Goal: Transaction & Acquisition: Subscribe to service/newsletter

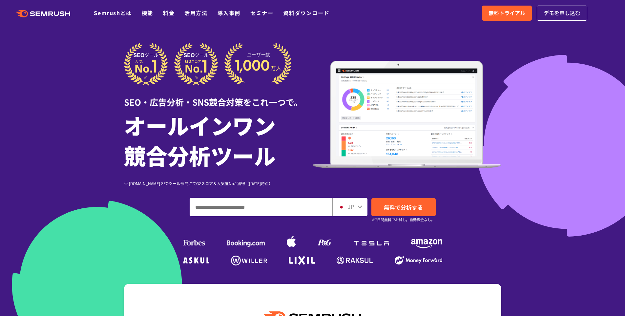
click at [154, 14] on ul "Semrushとは 機能 料金 活用方法 導入事例 セミナー 資料ダウンロード" at bounding box center [216, 13] width 245 height 9
click at [151, 12] on link "機能" at bounding box center [147, 13] width 11 height 8
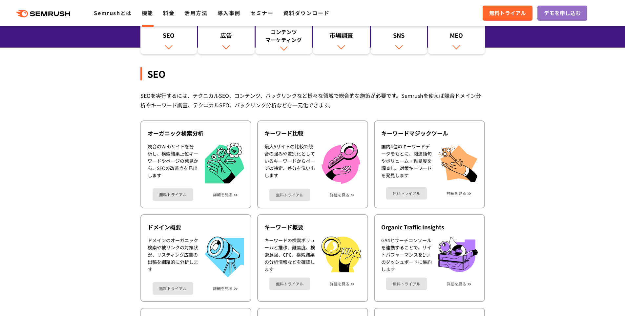
scroll to position [93, 0]
click at [173, 18] on div ".cls {fill: #FF642D;} .cls {fill: #FF642D;} Semrushとは 機能 料金 活用方法 導入事例 セミナー 資料ダウ…" at bounding box center [312, 13] width 625 height 20
click at [171, 15] on link "料金" at bounding box center [168, 13] width 11 height 8
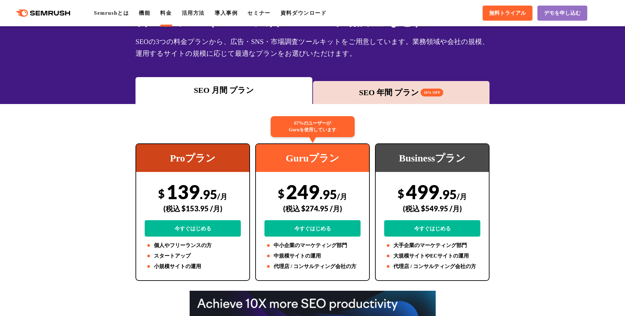
scroll to position [45, 0]
click at [199, 198] on div "(税込 $153.95 /月)" at bounding box center [193, 208] width 96 height 23
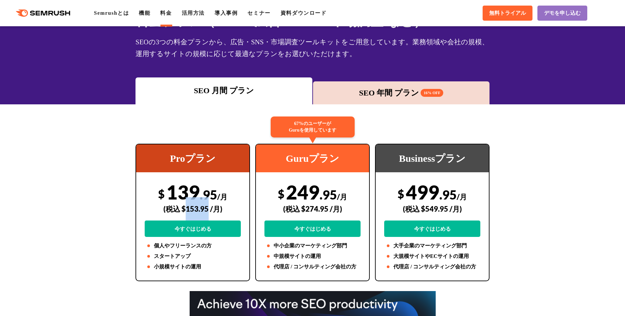
click at [199, 198] on div "(税込 $153.95 /月)" at bounding box center [193, 208] width 96 height 23
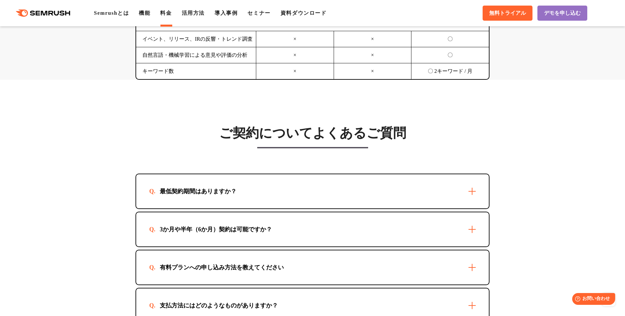
scroll to position [1762, 0]
click at [199, 195] on div "最低契約期間はありますか？" at bounding box center [198, 191] width 98 height 8
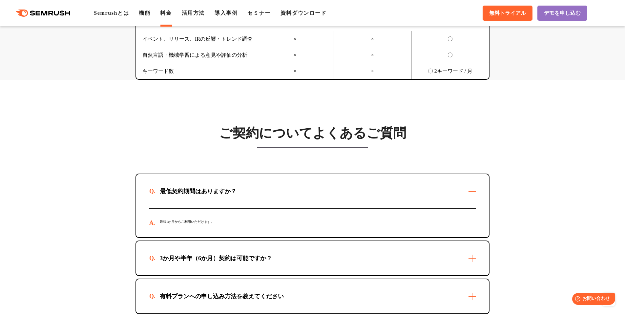
click at [199, 195] on div "最低契約期間はありますか？" at bounding box center [198, 191] width 98 height 8
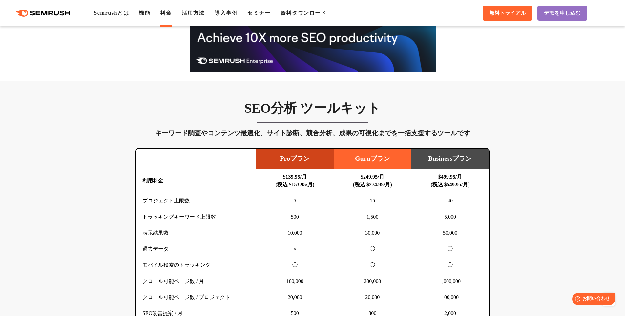
scroll to position [311, 0]
drag, startPoint x: 199, startPoint y: 198, endPoint x: 134, endPoint y: 119, distance: 102.5
click at [134, 119] on div "SEO分析 ツールキット キーワード調査やコンテンツ最適化、サイト診断、競合分析、成果の可視化までを一括支援するツールです 横にスワイプしてください Proプ…" at bounding box center [312, 247] width 367 height 294
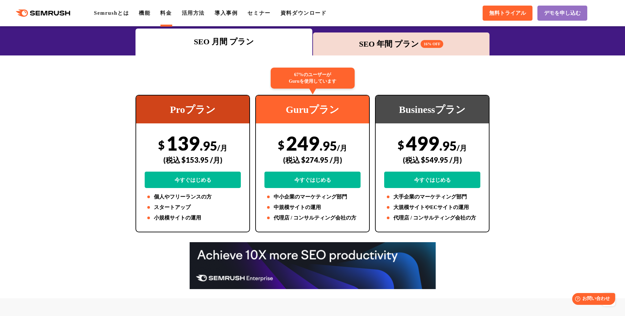
scroll to position [54, 0]
